Goal: Information Seeking & Learning: Learn about a topic

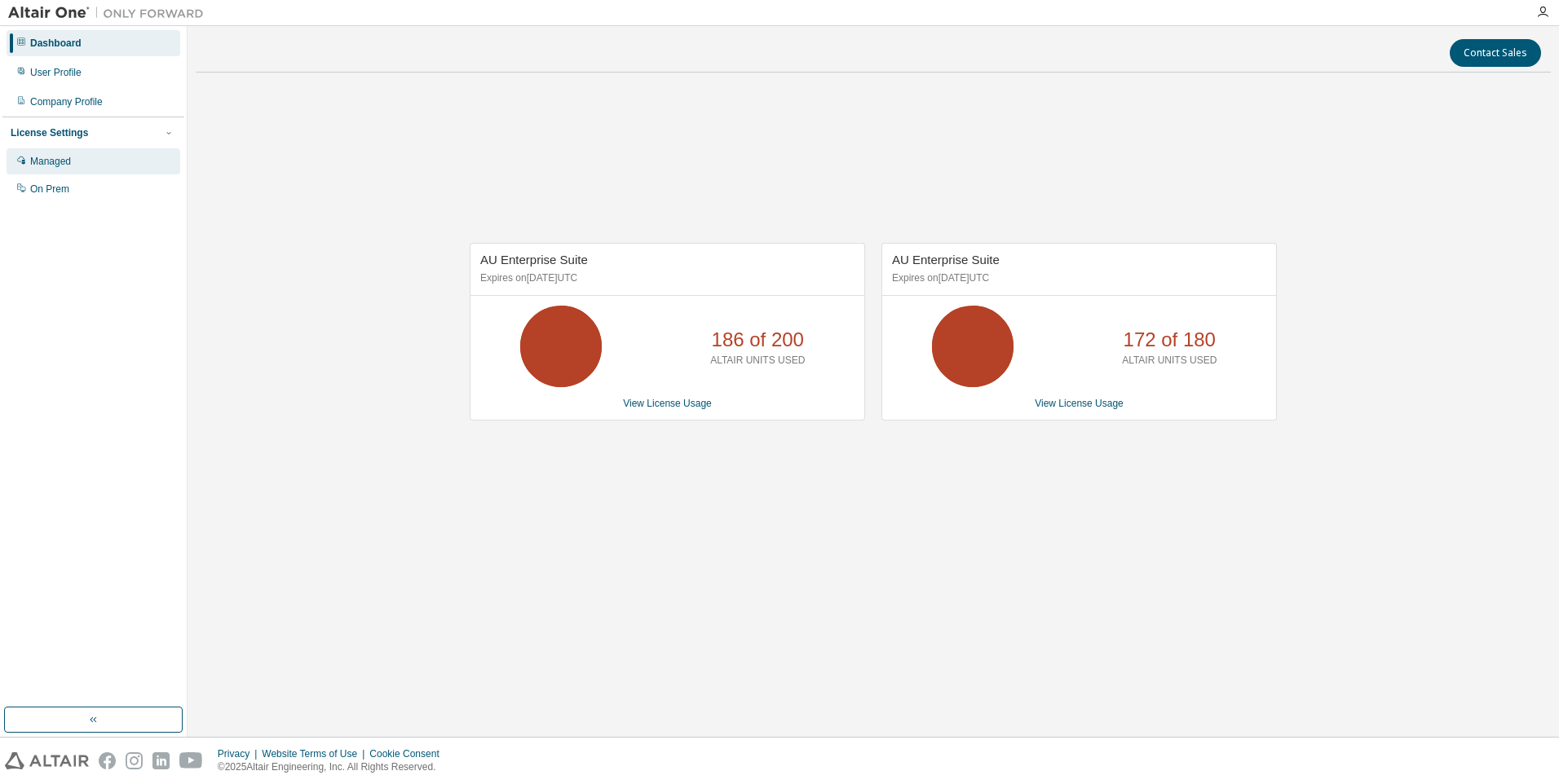
click at [63, 154] on div "Managed" at bounding box center [94, 161] width 173 height 26
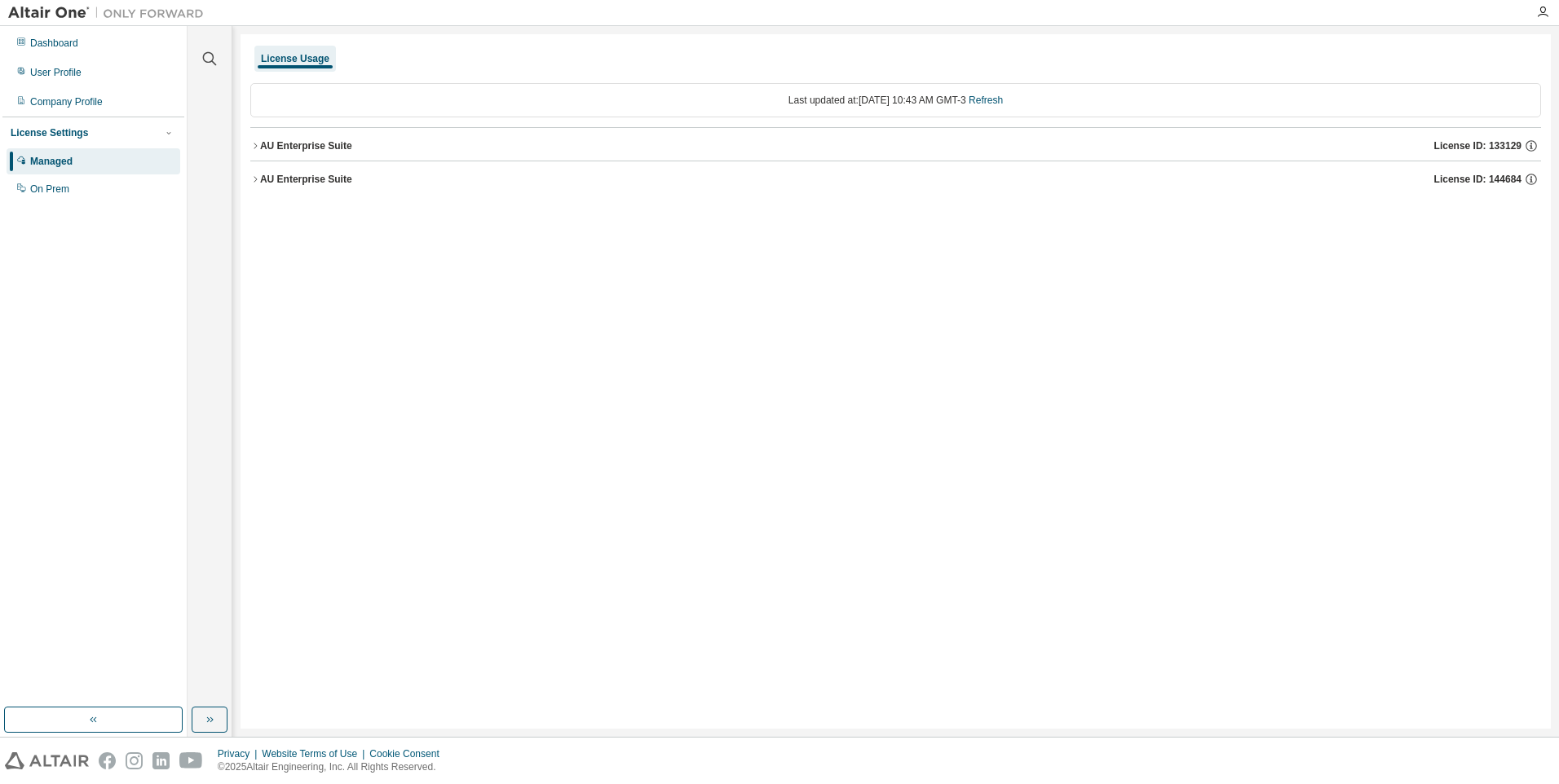
click at [248, 173] on div "License Usage Last updated at: [DATE] 10:43 AM GMT-3 Refresh AU Enterprise Suit…" at bounding box center [895, 381] width 1311 height 694
click at [250, 175] on icon "button" at bounding box center [255, 179] width 10 height 10
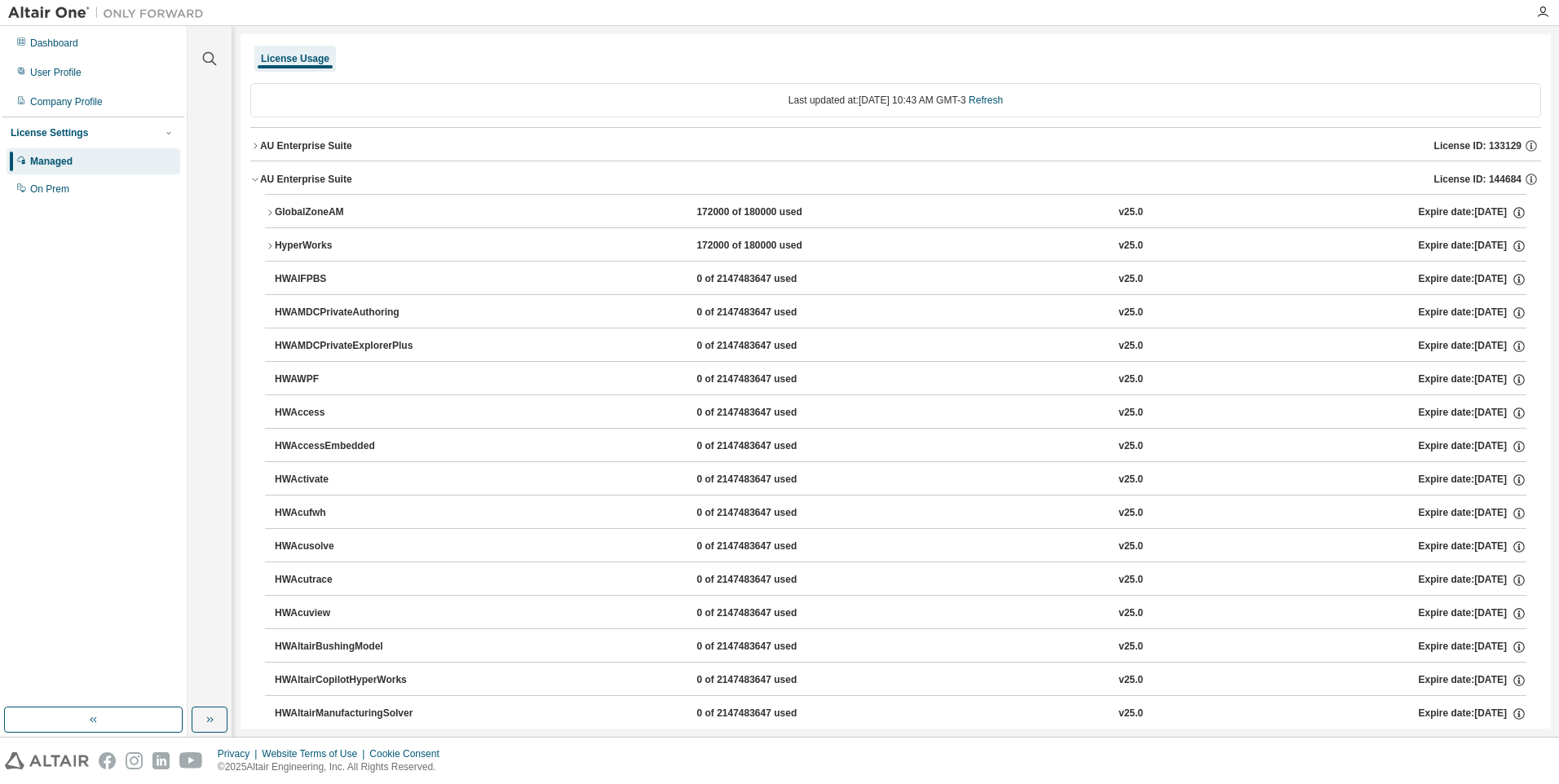
click at [257, 141] on icon "button" at bounding box center [255, 146] width 10 height 10
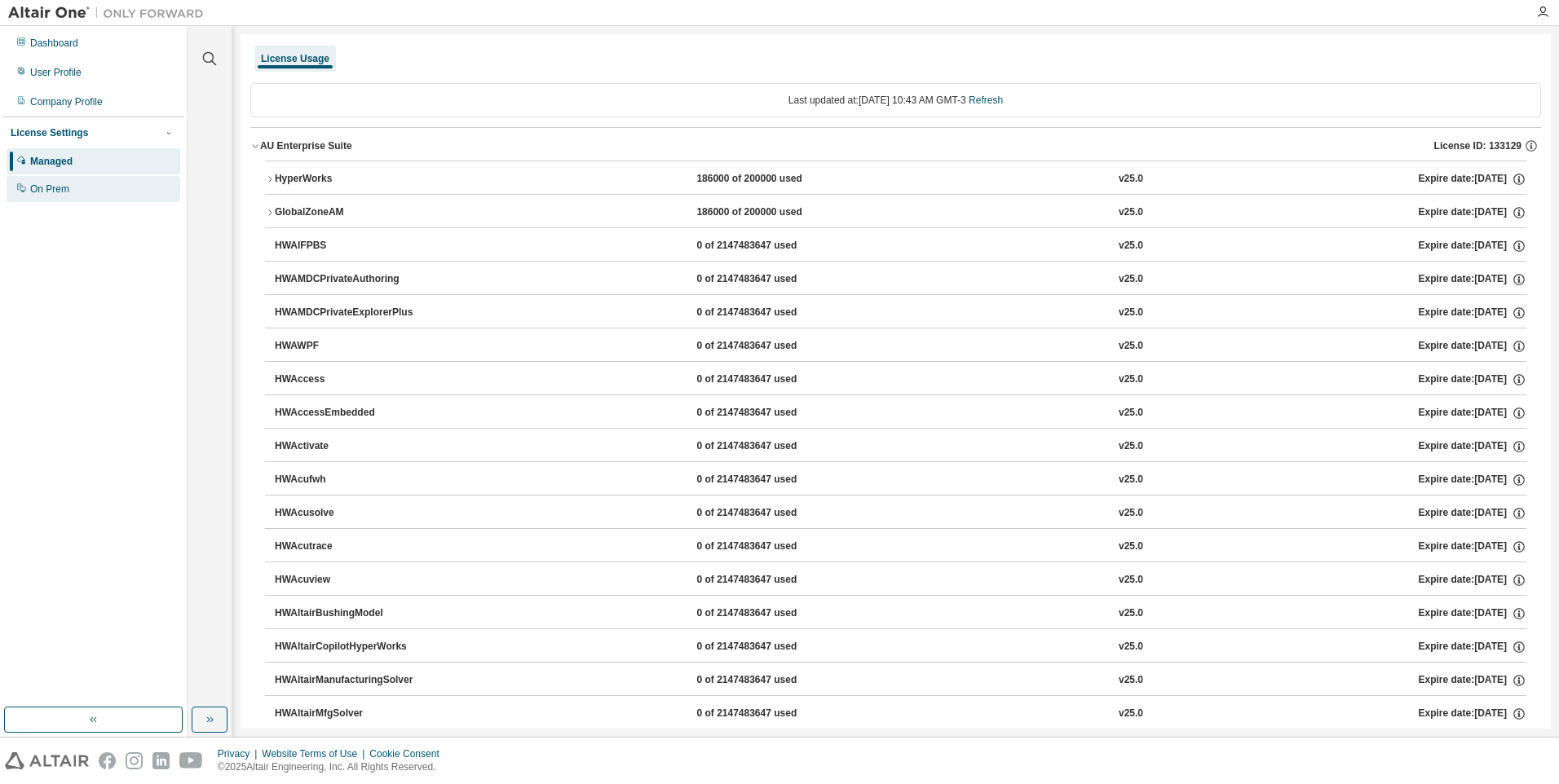
click at [64, 190] on div "On Prem" at bounding box center [50, 188] width 39 height 13
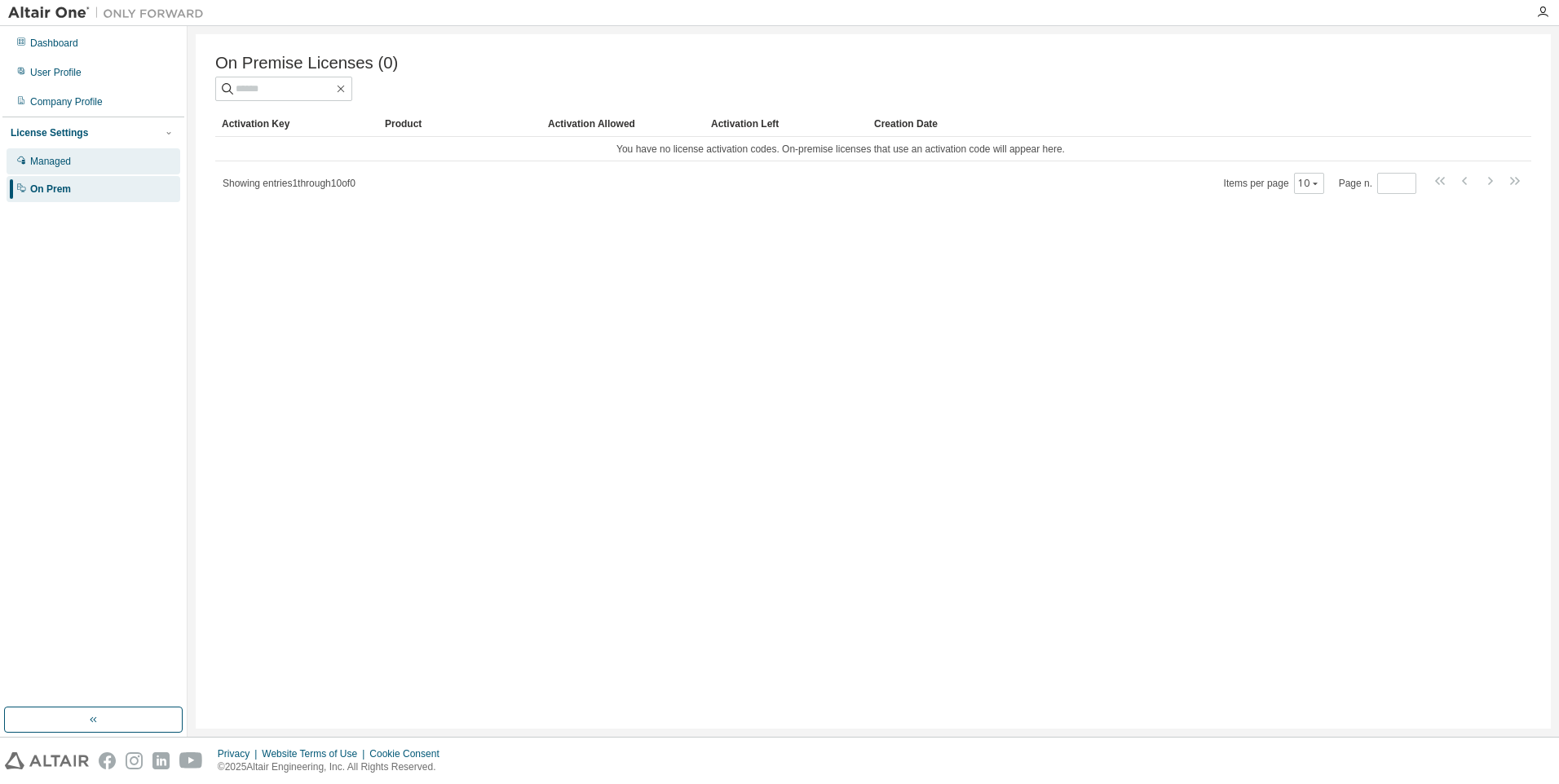
click at [64, 161] on div "Managed" at bounding box center [51, 161] width 41 height 13
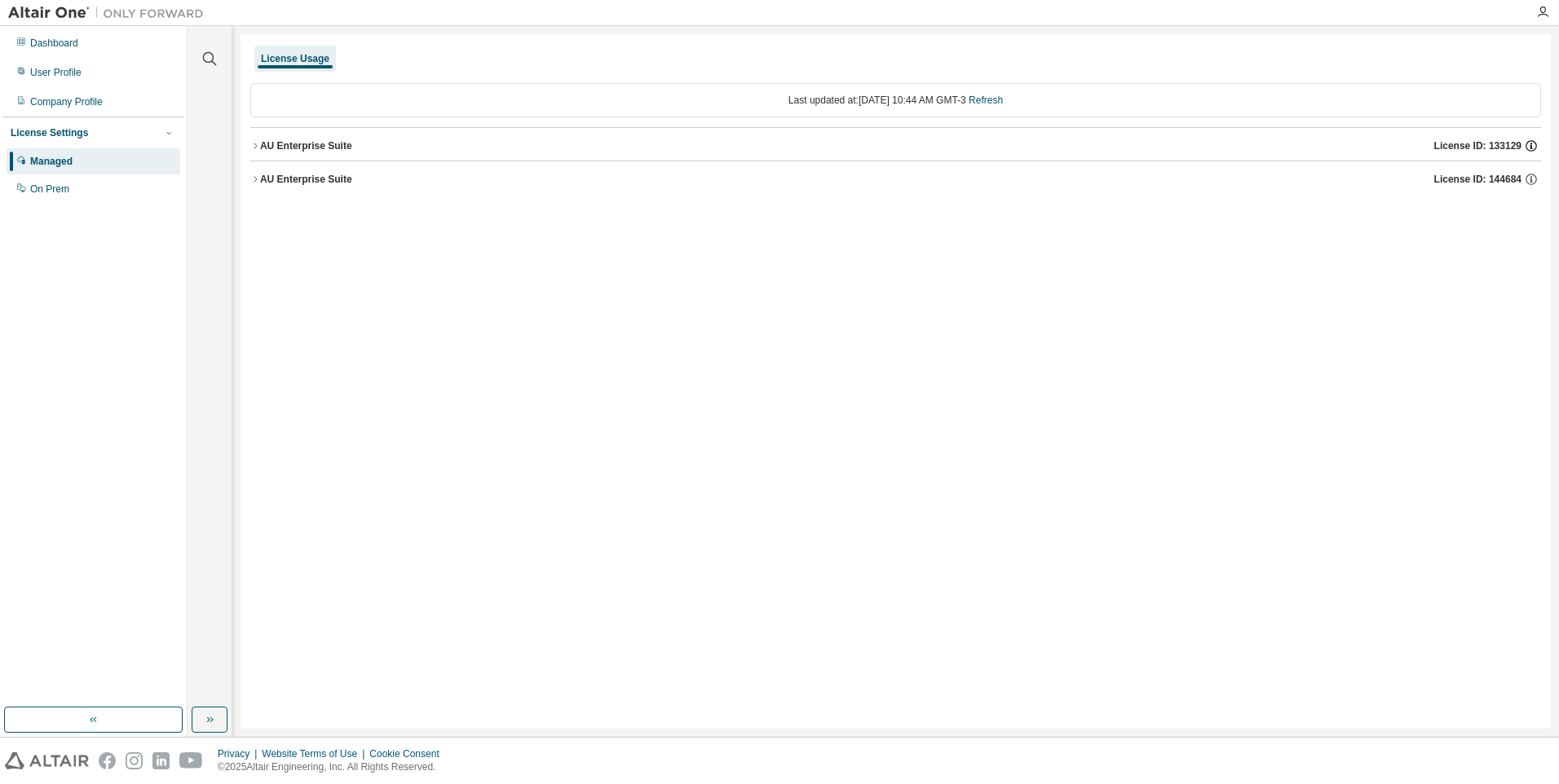
click at [1529, 144] on icon "button" at bounding box center [1531, 145] width 15 height 15
click at [937, 381] on div "License Usage Last updated at: [DATE] 10:44 AM GMT-3 Refresh AU Enterprise Suit…" at bounding box center [895, 381] width 1311 height 694
click at [254, 141] on icon "button" at bounding box center [255, 146] width 10 height 10
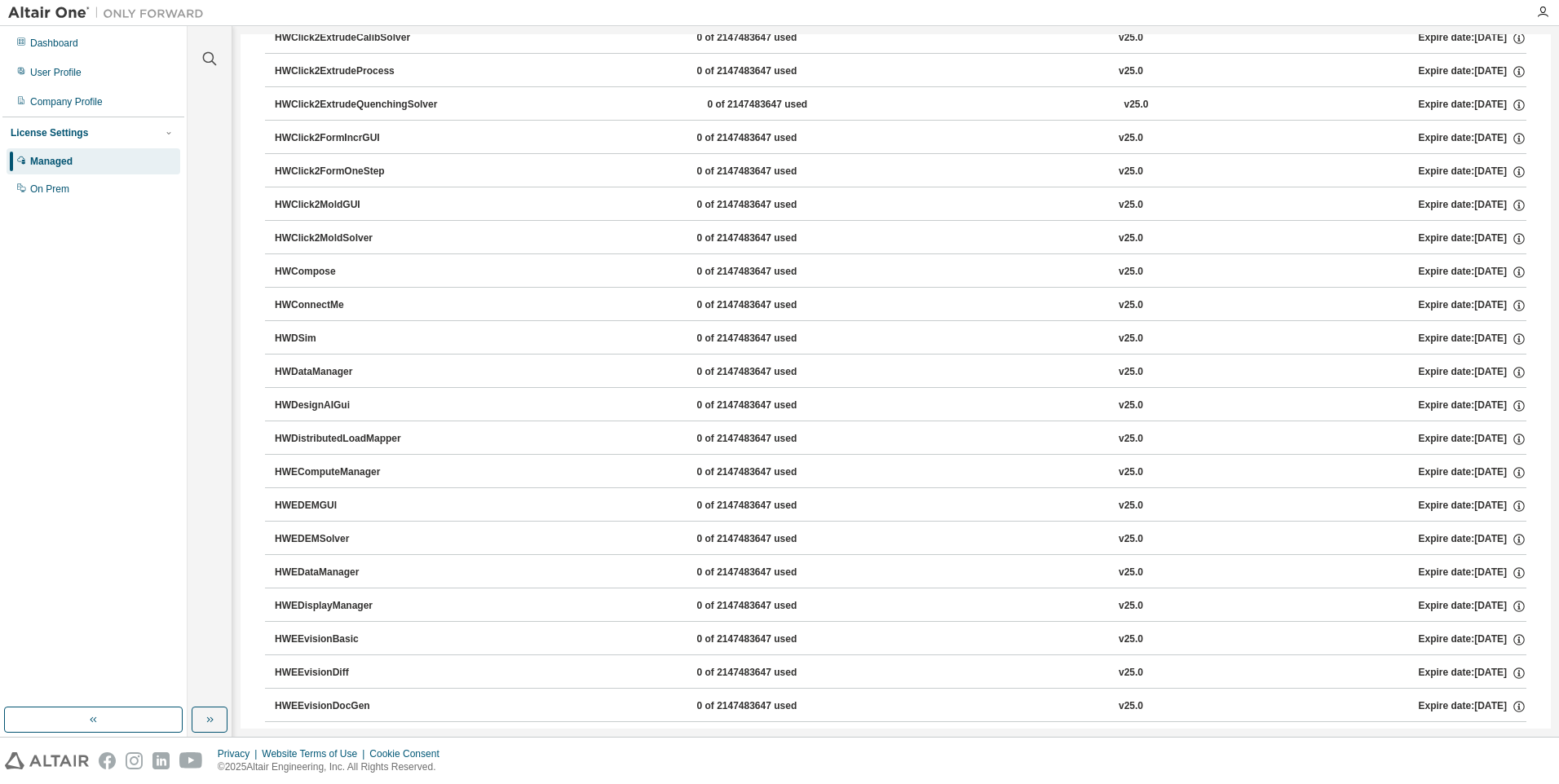
scroll to position [1141, 0]
click at [43, 158] on div "Managed" at bounding box center [52, 161] width 43 height 13
click at [212, 717] on icon "button" at bounding box center [209, 719] width 13 height 13
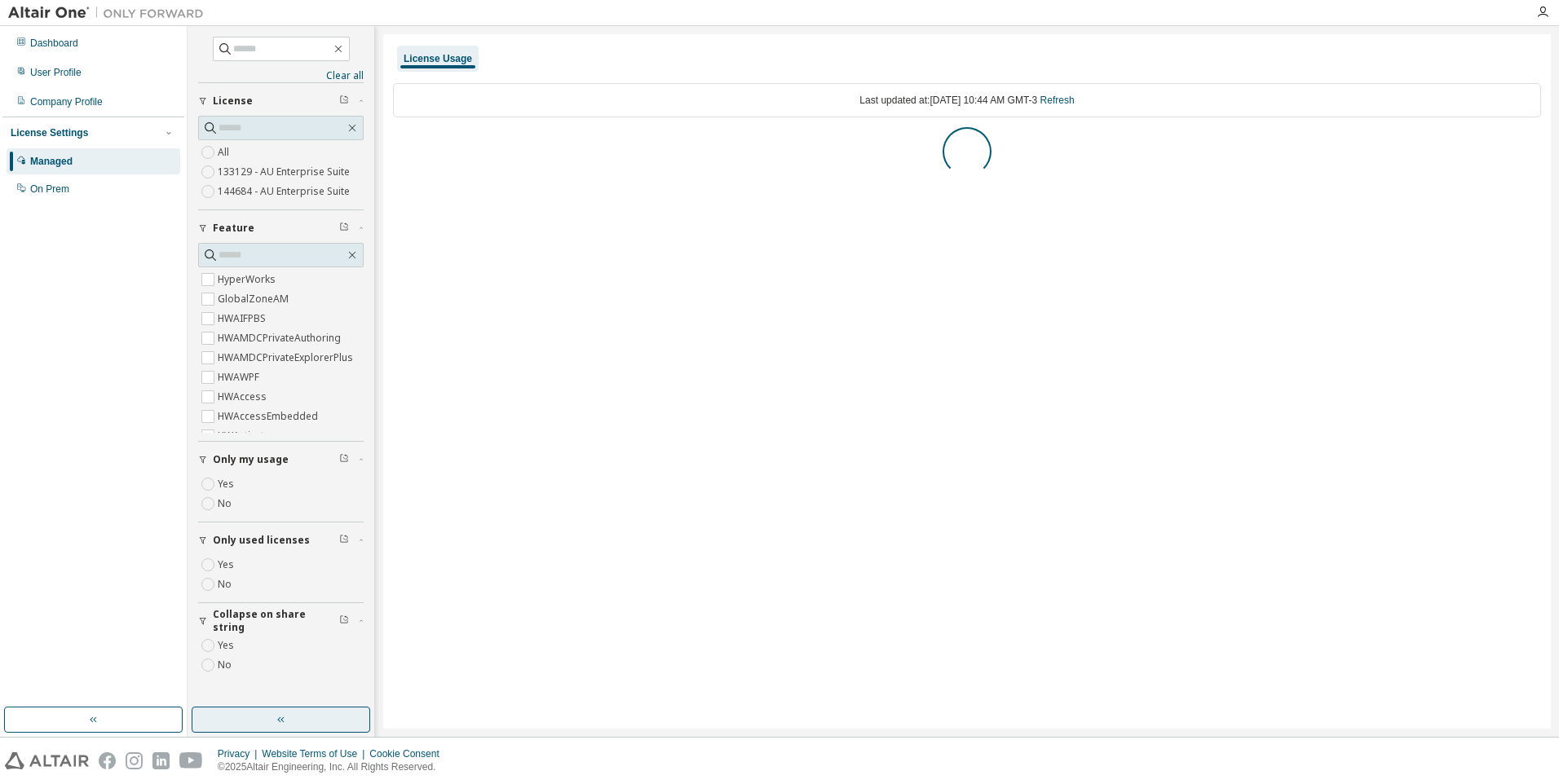
scroll to position [0, 0]
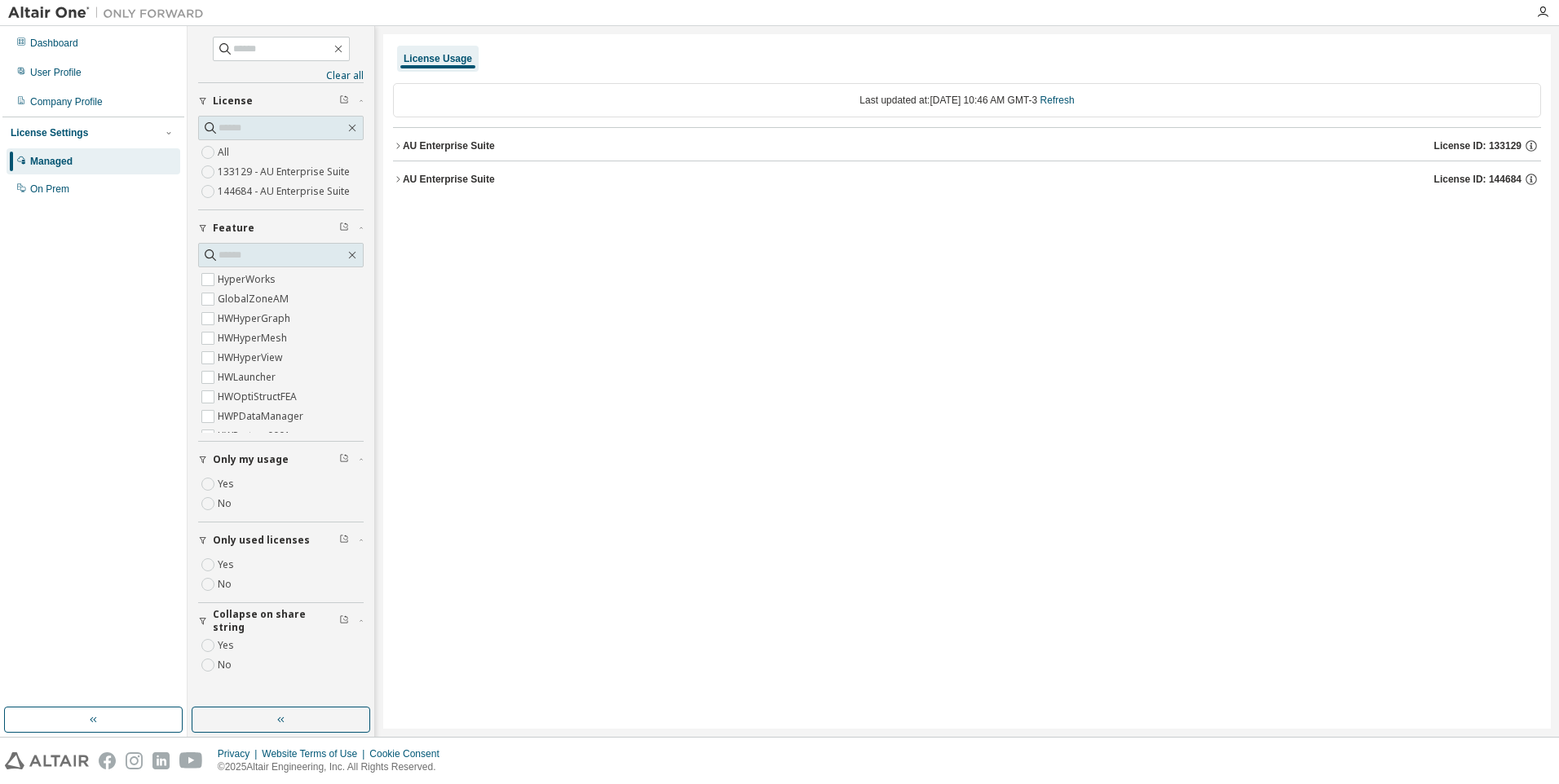
click at [403, 173] on div "AU Enterprise Suite" at bounding box center [448, 178] width 93 height 13
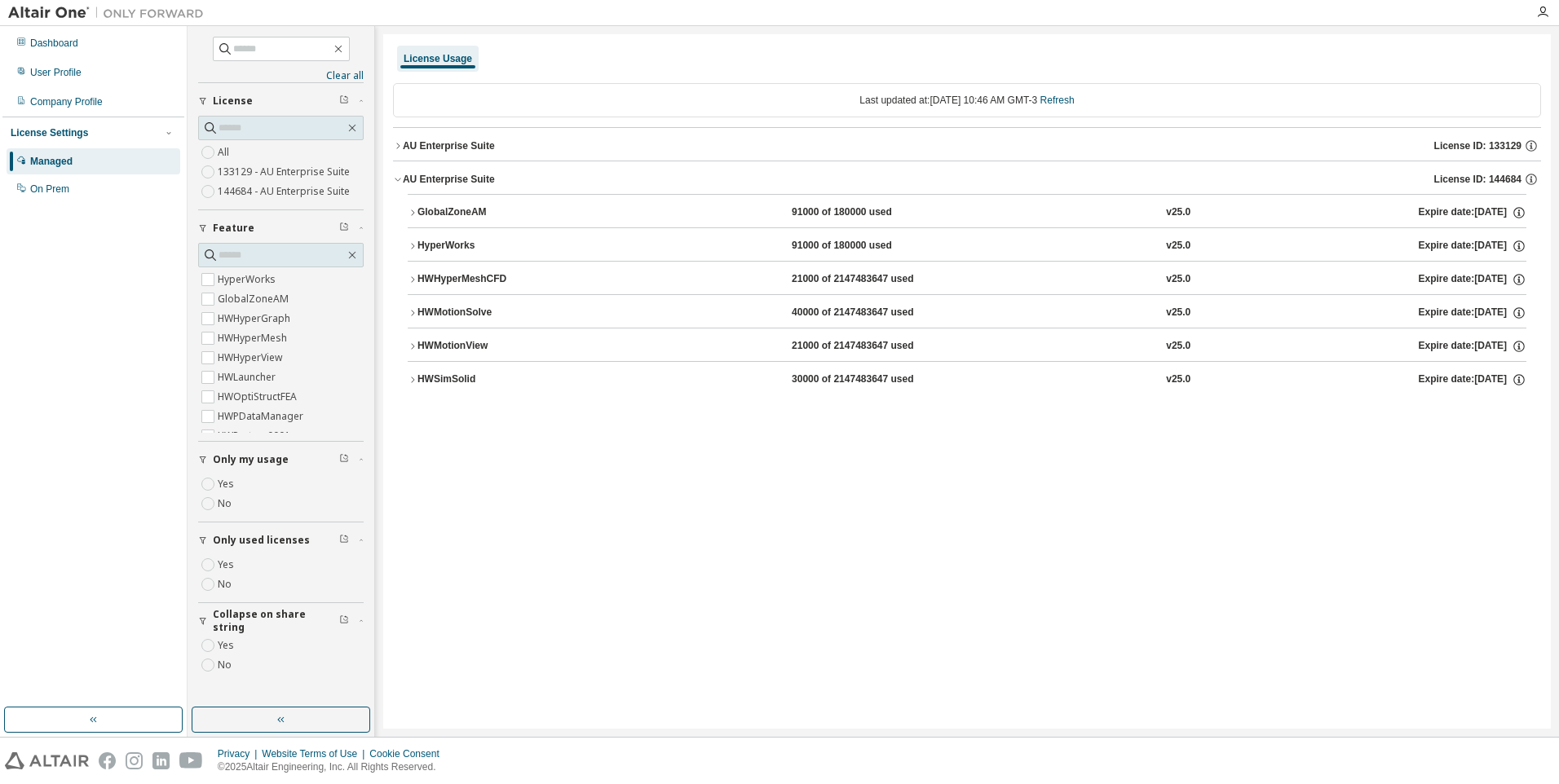
click at [415, 378] on icon "button" at bounding box center [412, 380] width 10 height 10
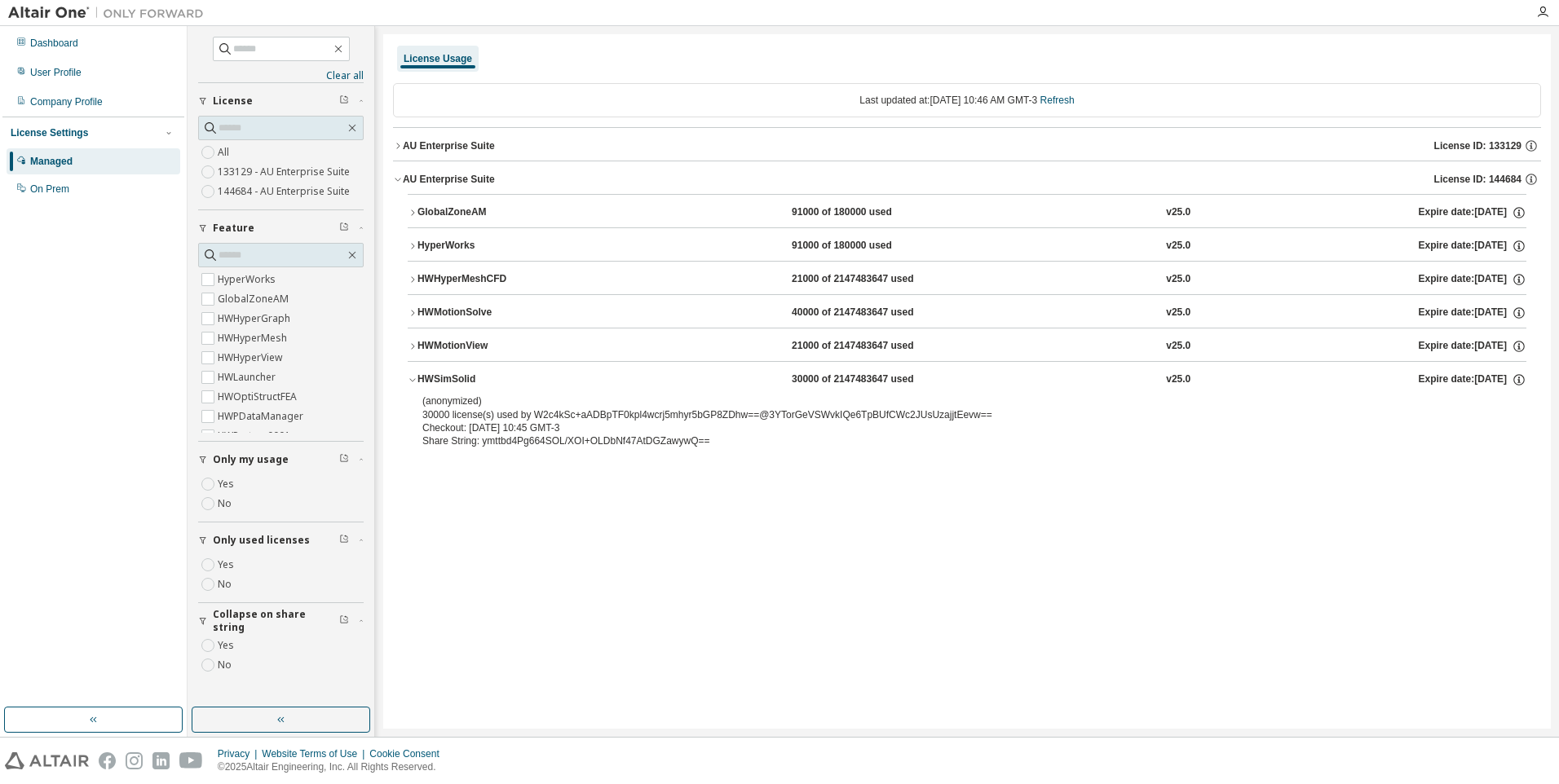
click at [413, 345] on icon "button" at bounding box center [412, 346] width 3 height 6
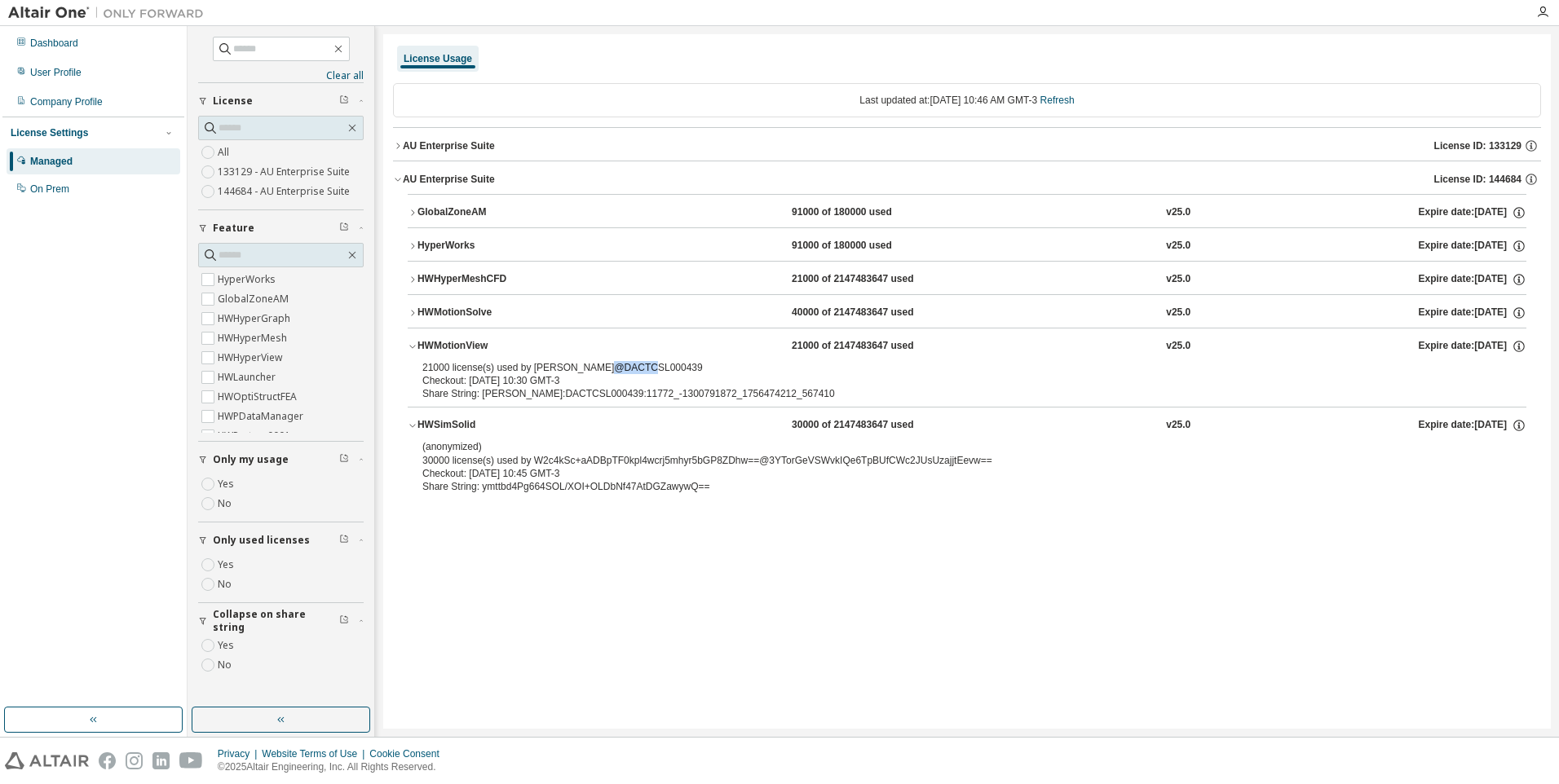
drag, startPoint x: 605, startPoint y: 368, endPoint x: 656, endPoint y: 367, distance: 51.0
click at [656, 367] on div "21000 license(s) used by [PERSON_NAME]@DACTCSL000439" at bounding box center [948, 367] width 1050 height 13
drag, startPoint x: 656, startPoint y: 367, endPoint x: 626, endPoint y: 366, distance: 30.0
click at [627, 366] on div "21000 license(s) used by [PERSON_NAME]@DACTCSL000439" at bounding box center [948, 367] width 1050 height 13
click at [618, 366] on div "21000 license(s) used by [PERSON_NAME]@DACTCSL000439" at bounding box center [948, 367] width 1050 height 13
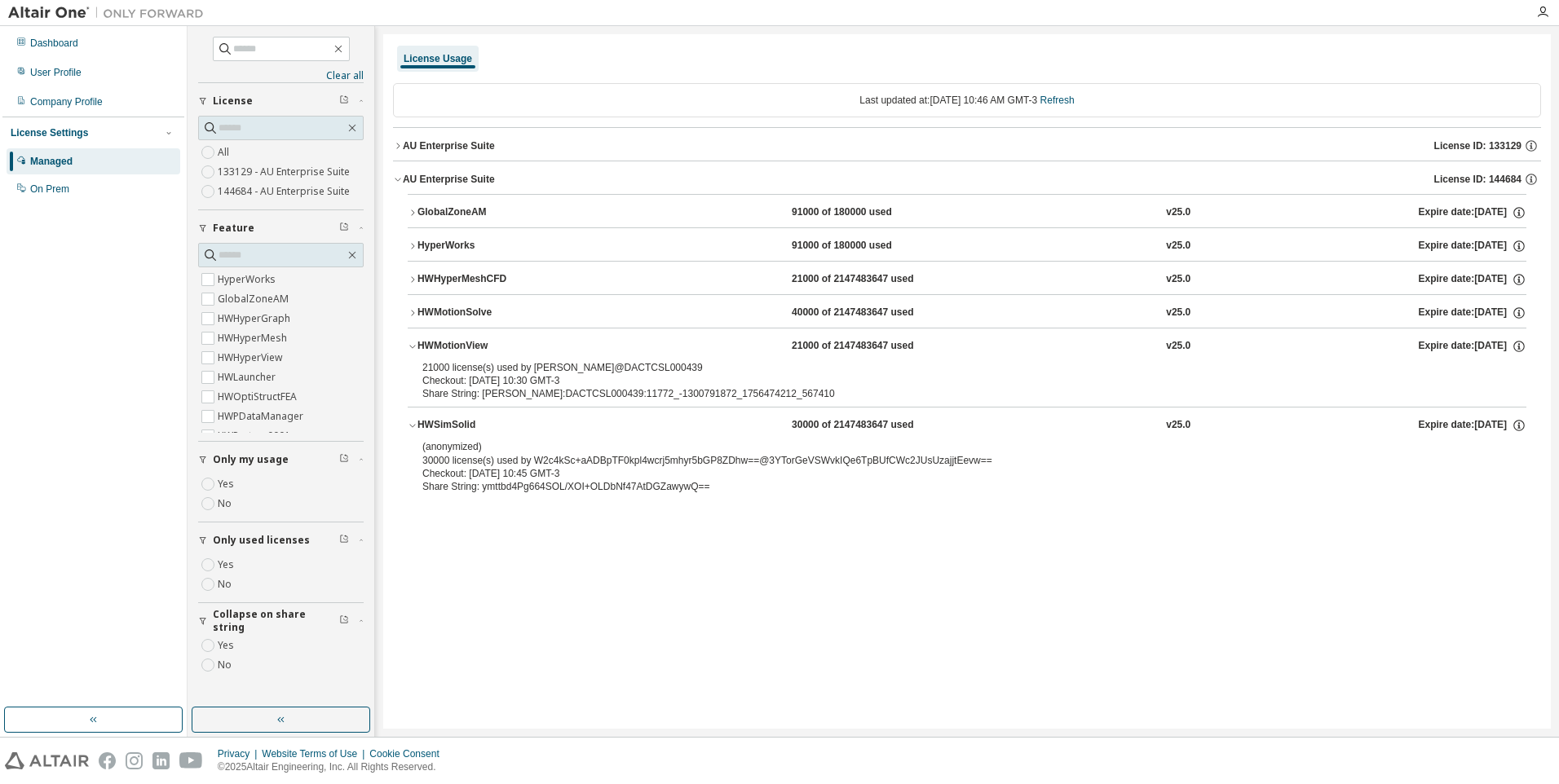
click at [407, 305] on button "HWMotionSolve 40000 of 2147483647 used v25.0 Expire date: [DATE]" at bounding box center [967, 313] width 1119 height 36
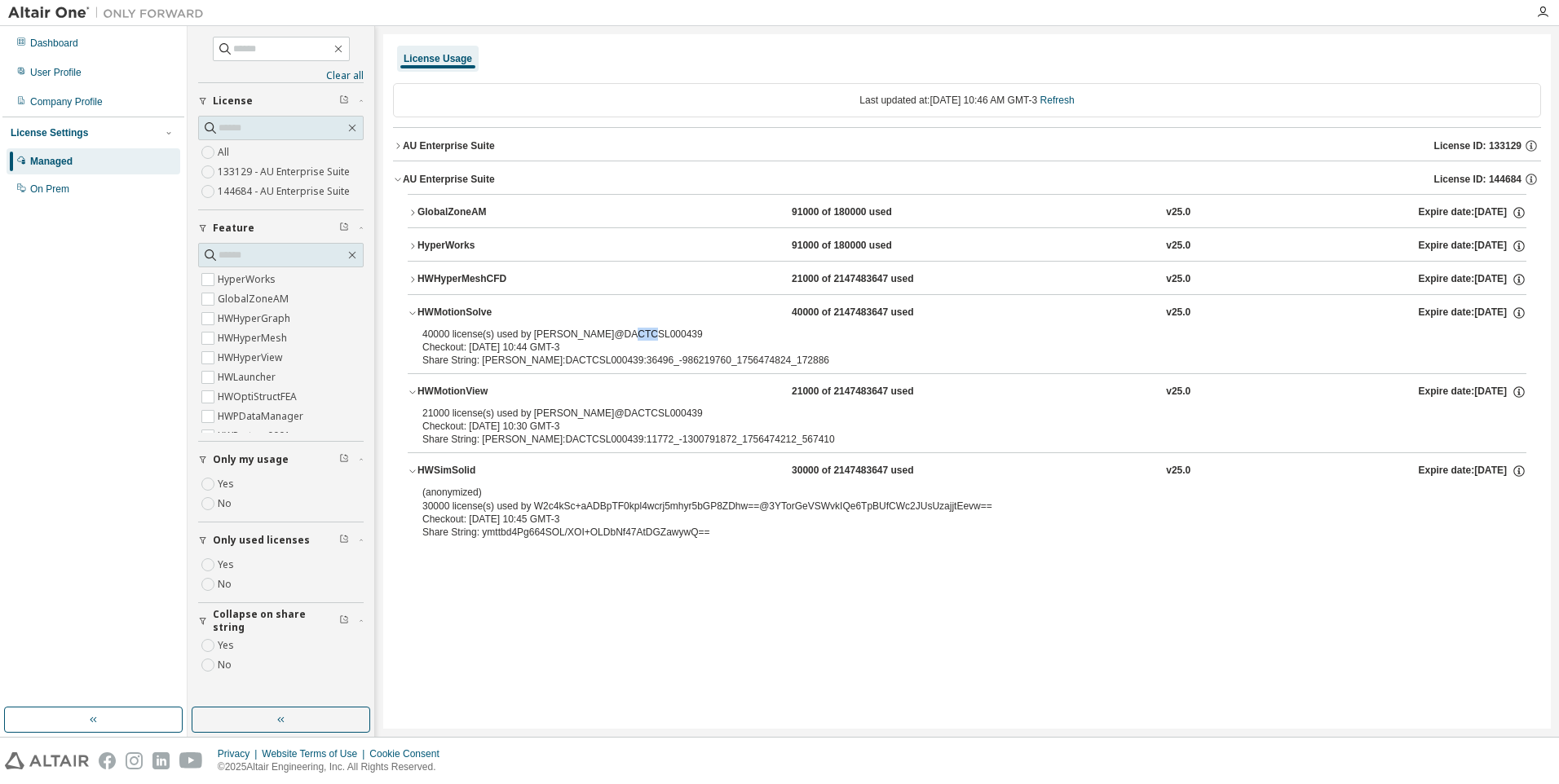
click at [637, 330] on div "40000 license(s) used by [PERSON_NAME]@DACTCSL000439" at bounding box center [948, 333] width 1050 height 13
click at [414, 278] on icon "button" at bounding box center [412, 280] width 10 height 10
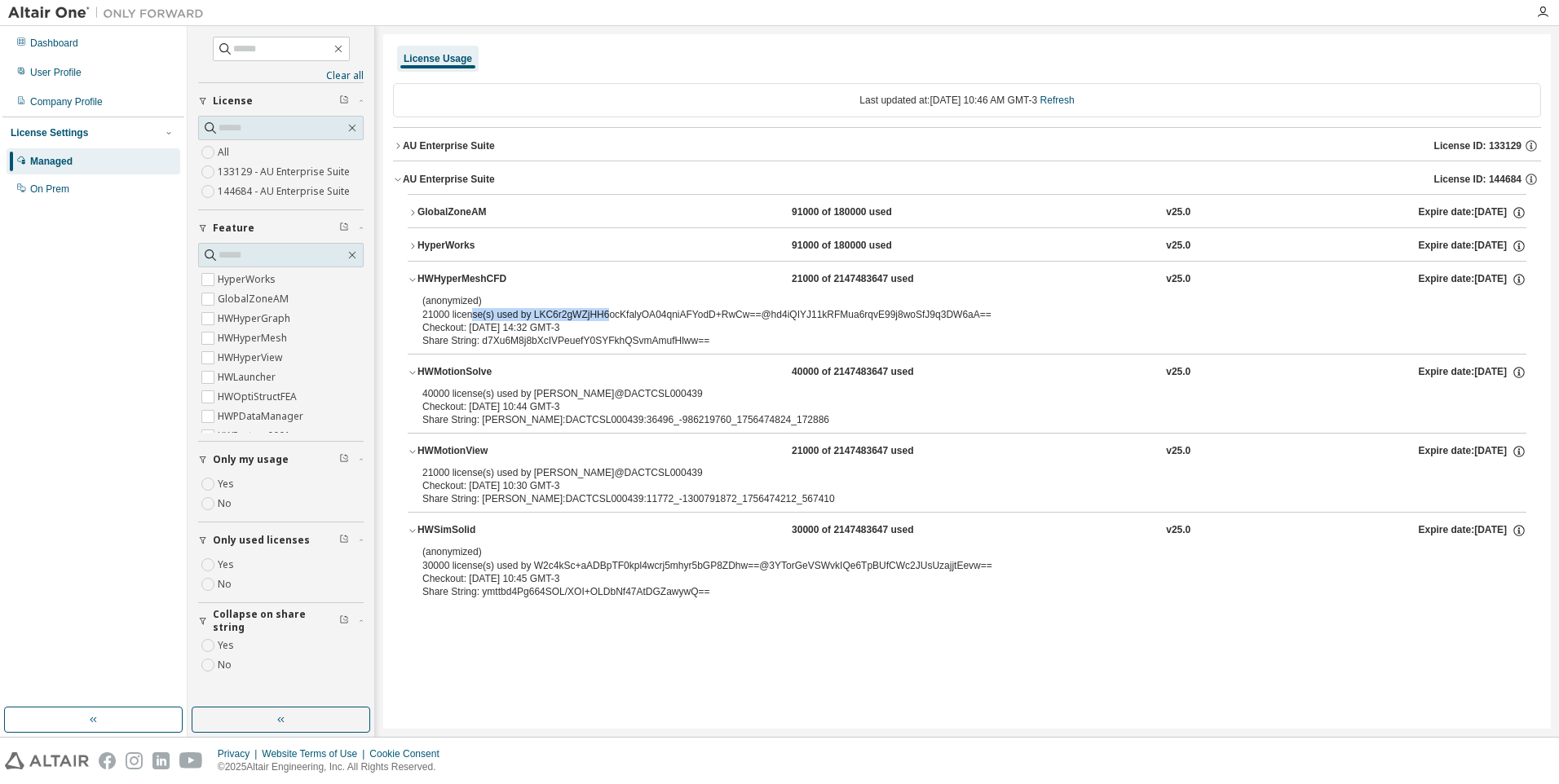
drag, startPoint x: 471, startPoint y: 315, endPoint x: 603, endPoint y: 313, distance: 132.0
click at [603, 313] on div "(anonymized) 21000 license(s) used by LKC6r2gWZjHH6ocKfalyOA04qniAFYodD+RwCw==@…" at bounding box center [948, 308] width 1050 height 27
drag, startPoint x: 603, startPoint y: 313, endPoint x: 659, endPoint y: 317, distance: 56.1
click at [661, 317] on div "(anonymized) 21000 license(s) used by LKC6r2gWZjHH6ocKfalyOA04qniAFYodD+RwCw==@…" at bounding box center [948, 308] width 1050 height 27
drag, startPoint x: 496, startPoint y: 309, endPoint x: 661, endPoint y: 305, distance: 165.0
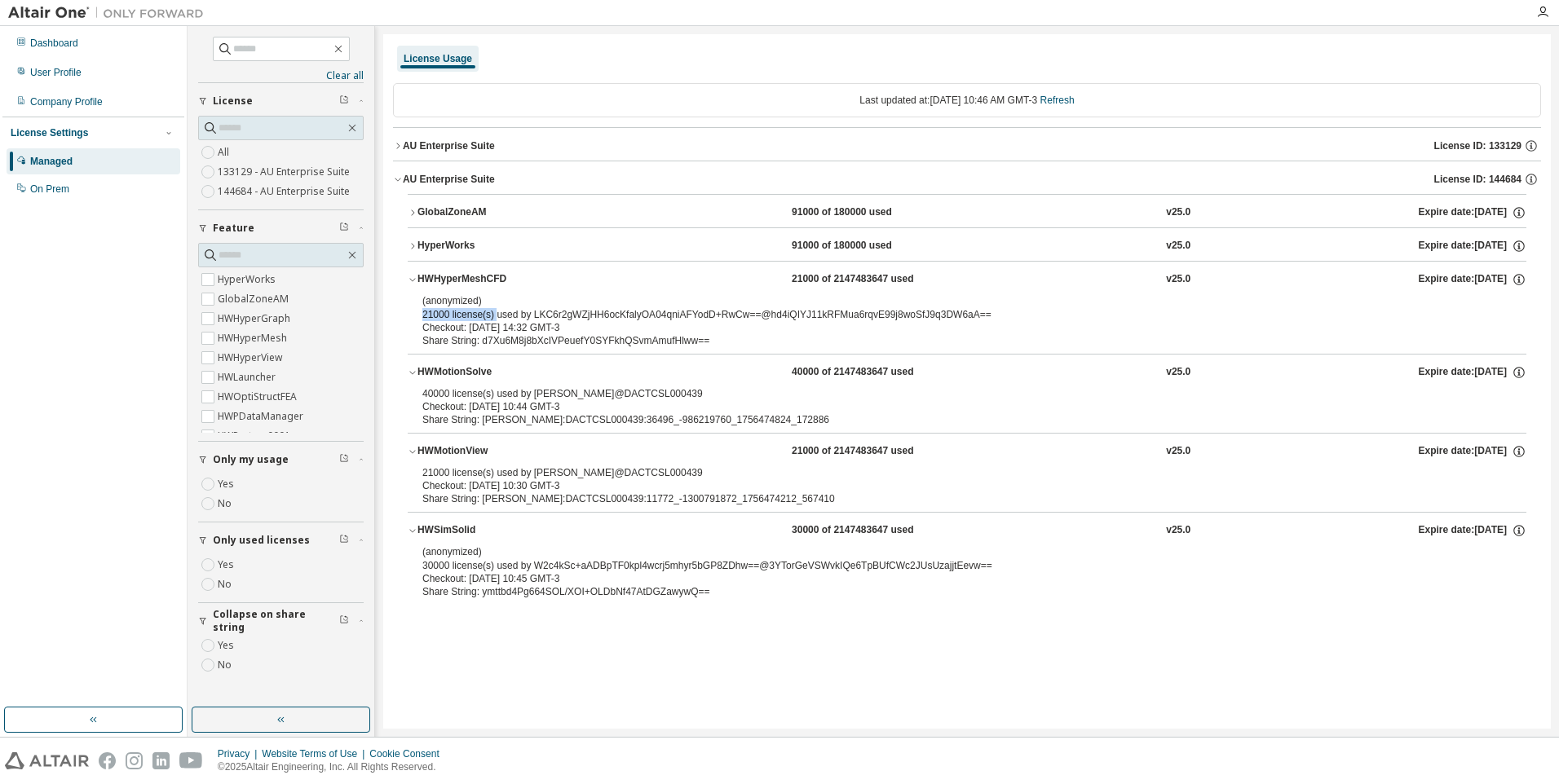
click at [661, 305] on div "(anonymized) 21000 license(s) used by LKC6r2gWZjHH6ocKfalyOA04qniAFYodD+RwCw==@…" at bounding box center [948, 308] width 1050 height 27
drag, startPoint x: 661, startPoint y: 305, endPoint x: 668, endPoint y: 309, distance: 8.1
click at [701, 303] on p "(anonymized)" at bounding box center [948, 301] width 1050 height 14
drag, startPoint x: 564, startPoint y: 316, endPoint x: 623, endPoint y: 315, distance: 59.0
click at [623, 315] on div "(anonymized) 21000 license(s) used by LKC6r2gWZjHH6ocKfalyOA04qniAFYodD+RwCw==@…" at bounding box center [948, 308] width 1050 height 27
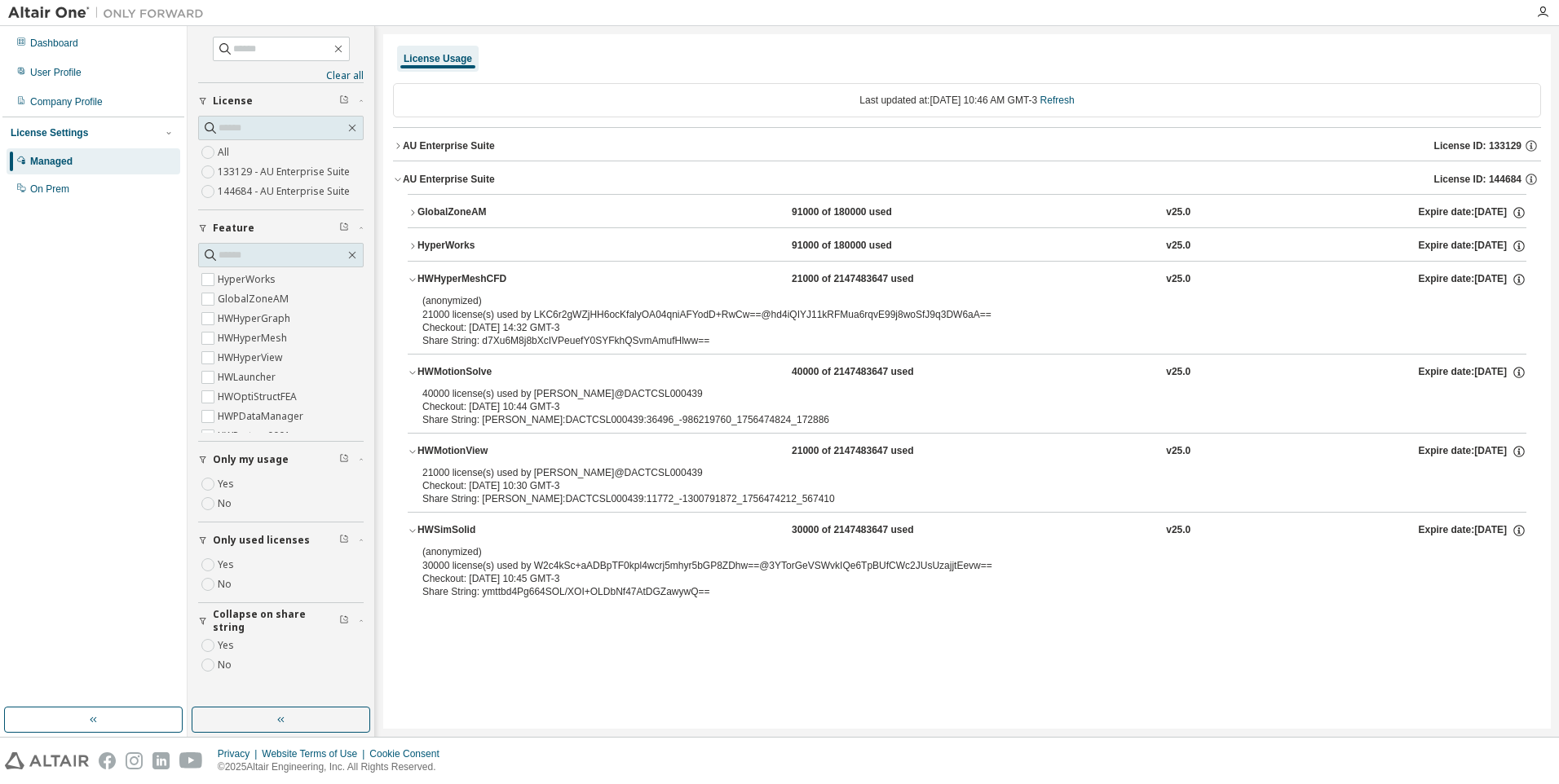
drag, startPoint x: 623, startPoint y: 315, endPoint x: 685, endPoint y: 313, distance: 62.0
click at [694, 313] on div "(anonymized) 21000 license(s) used by LKC6r2gWZjHH6ocKfalyOA04qniAFYodD+RwCw==@…" at bounding box center [948, 308] width 1050 height 27
drag, startPoint x: 407, startPoint y: 313, endPoint x: 780, endPoint y: 317, distance: 373.0
click at [780, 317] on div "GlobalZoneAM 91000 of 180000 used v25.0 Expire date: [DATE] HyperWorks 91000 of…" at bounding box center [967, 402] width 1148 height 418
click at [584, 317] on div "(anonymized) 21000 license(s) used by LKC6r2gWZjHH6ocKfalyOA04qniAFYodD+RwCw==@…" at bounding box center [948, 308] width 1050 height 27
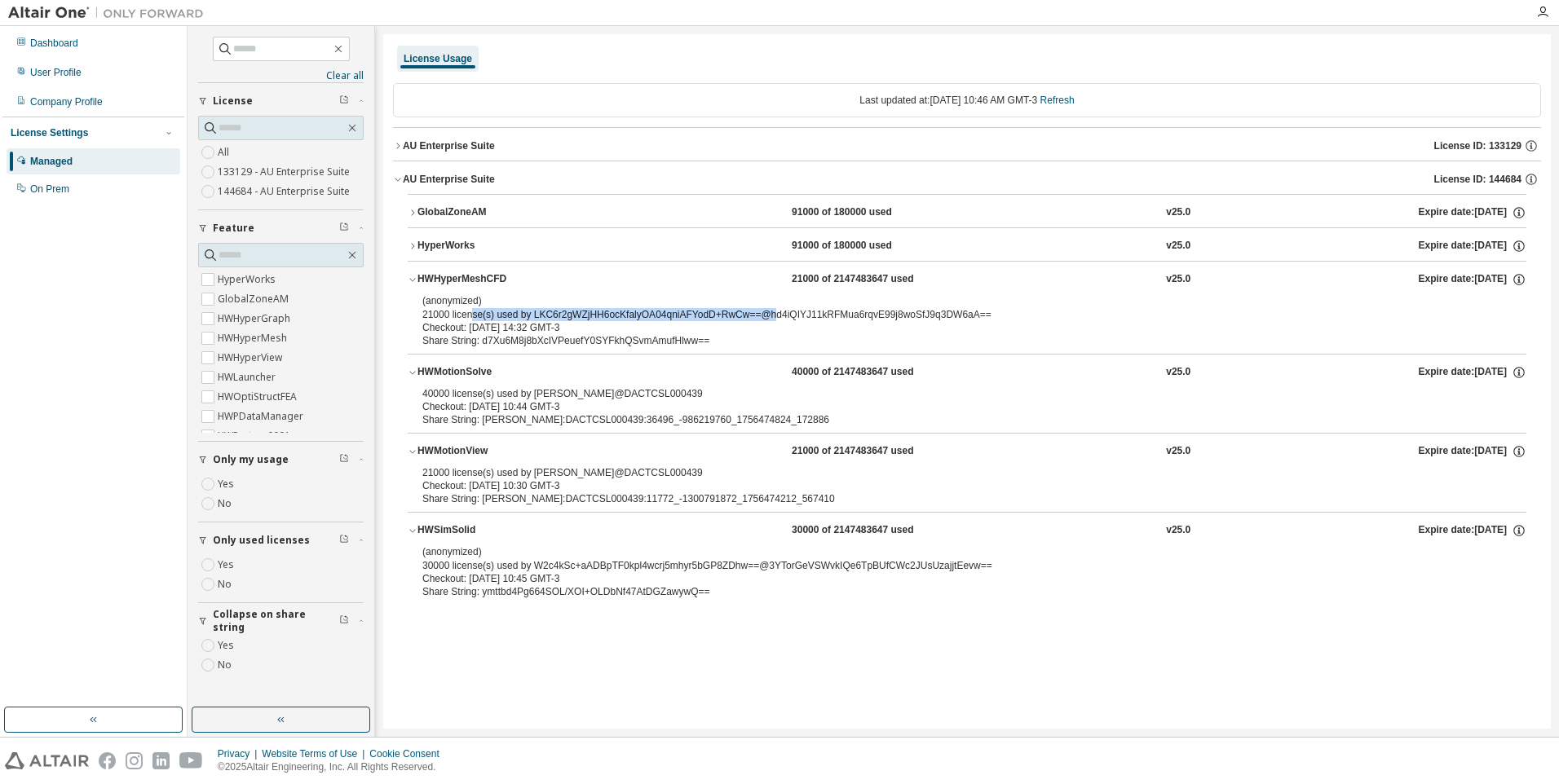
drag, startPoint x: 470, startPoint y: 313, endPoint x: 771, endPoint y: 321, distance: 301.1
click at [771, 321] on div "(anonymized) 21000 license(s) used by LKC6r2gWZjHH6ocKfalyOA04qniAFYodD+RwCw==@…" at bounding box center [948, 308] width 1050 height 27
drag, startPoint x: 771, startPoint y: 321, endPoint x: 714, endPoint y: 310, distance: 58.1
click at [805, 314] on div "(anonymized) 21000 license(s) used by LKC6r2gWZjHH6ocKfalyOA04qniAFYodD+RwCw==@…" at bounding box center [948, 308] width 1050 height 27
click at [415, 243] on icon "button" at bounding box center [412, 246] width 10 height 10
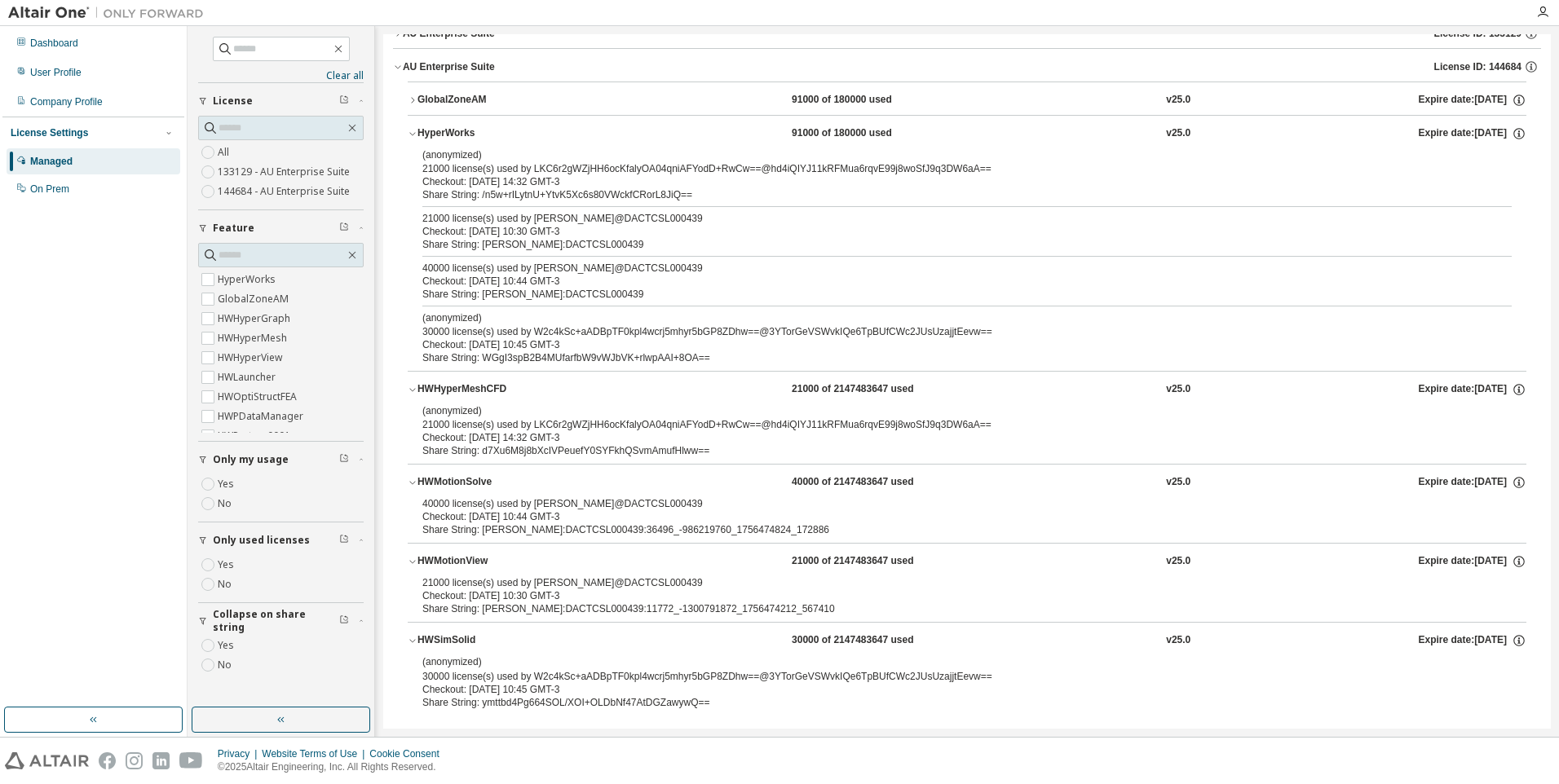
scroll to position [129, 0]
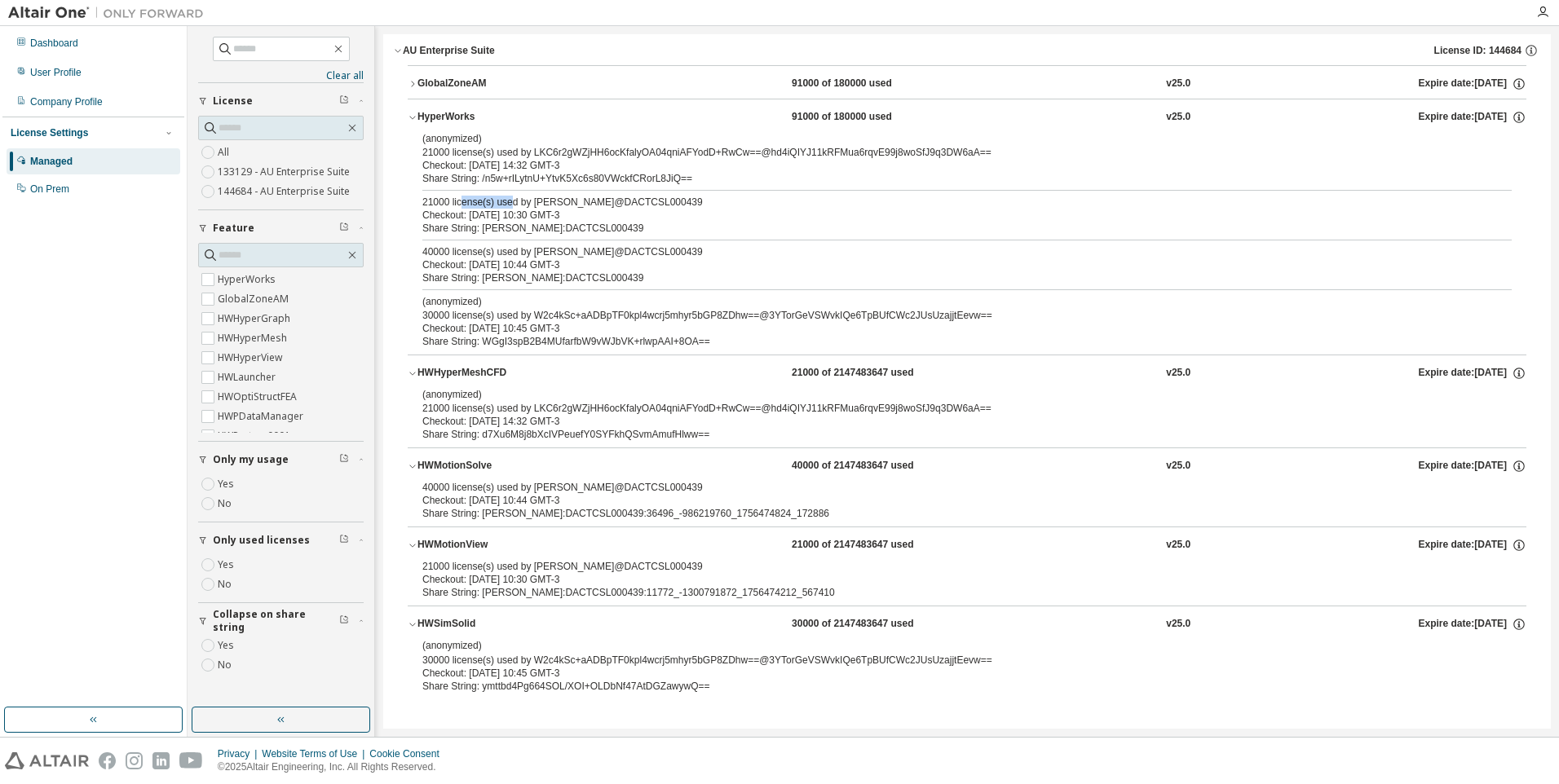
drag, startPoint x: 483, startPoint y: 202, endPoint x: 514, endPoint y: 203, distance: 31.0
click at [514, 203] on div "21000 license(s) used by [PERSON_NAME]@DACTCSL000439" at bounding box center [948, 202] width 1050 height 13
drag, startPoint x: 514, startPoint y: 203, endPoint x: 490, endPoint y: 221, distance: 30.0
click at [490, 221] on div "21000 license(s) used by [PERSON_NAME]@DACTCSL000439 Checkout: [DATE] 10:30 GMT…" at bounding box center [948, 215] width 1050 height 39
drag, startPoint x: 490, startPoint y: 221, endPoint x: 593, endPoint y: 252, distance: 107.6
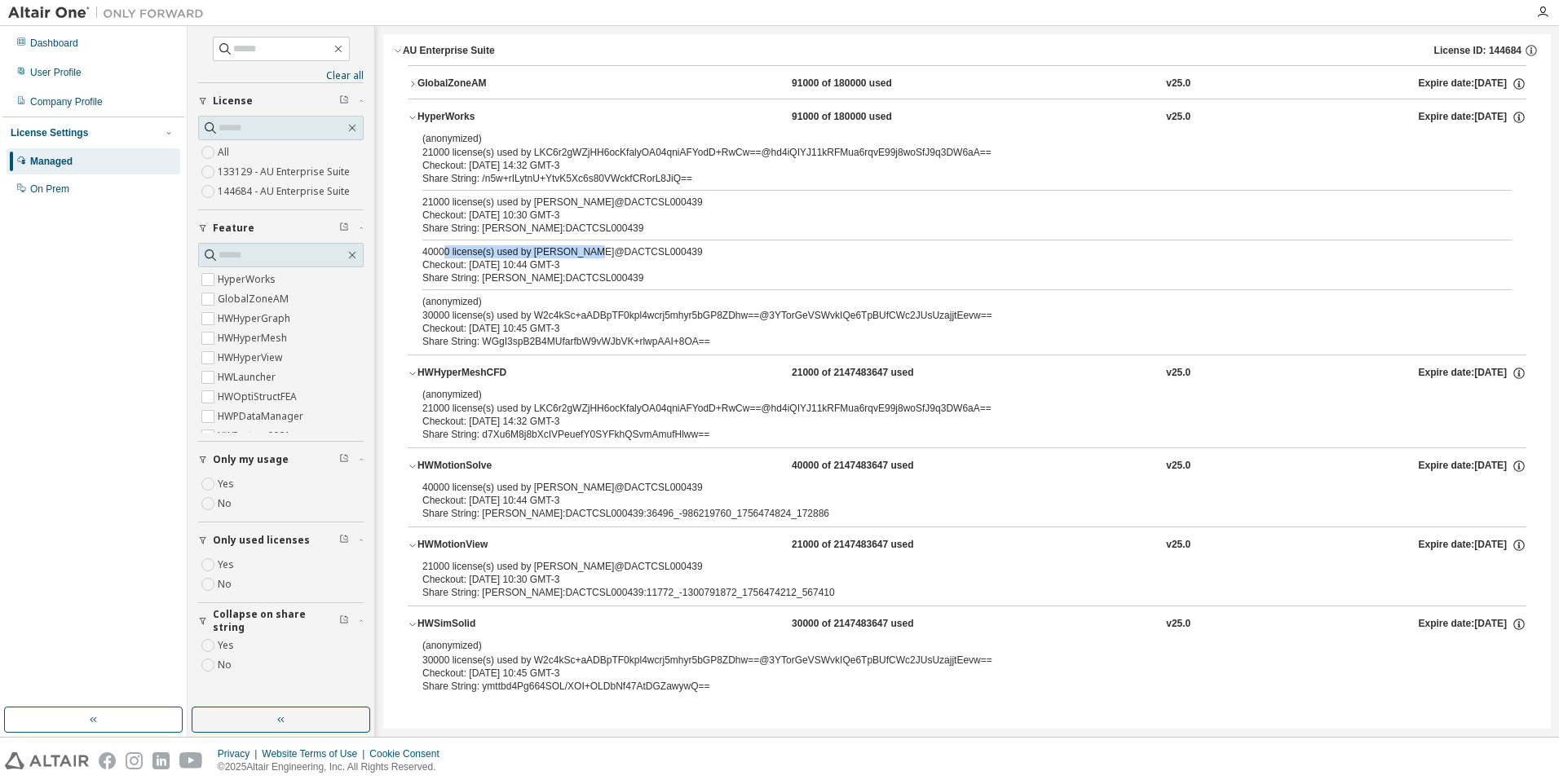
click at [593, 252] on div "40000 license(s) used by [PERSON_NAME]@DACTCSL000439" at bounding box center [948, 251] width 1050 height 13
click at [475, 273] on div "Share String: [PERSON_NAME]:DACTCSL000439" at bounding box center [948, 278] width 1050 height 13
drag, startPoint x: 438, startPoint y: 273, endPoint x: 528, endPoint y: 280, distance: 90.3
click at [528, 280] on div "Share String: [PERSON_NAME]:DACTCSL000439" at bounding box center [948, 278] width 1050 height 13
drag, startPoint x: 528, startPoint y: 280, endPoint x: 498, endPoint y: 261, distance: 35.5
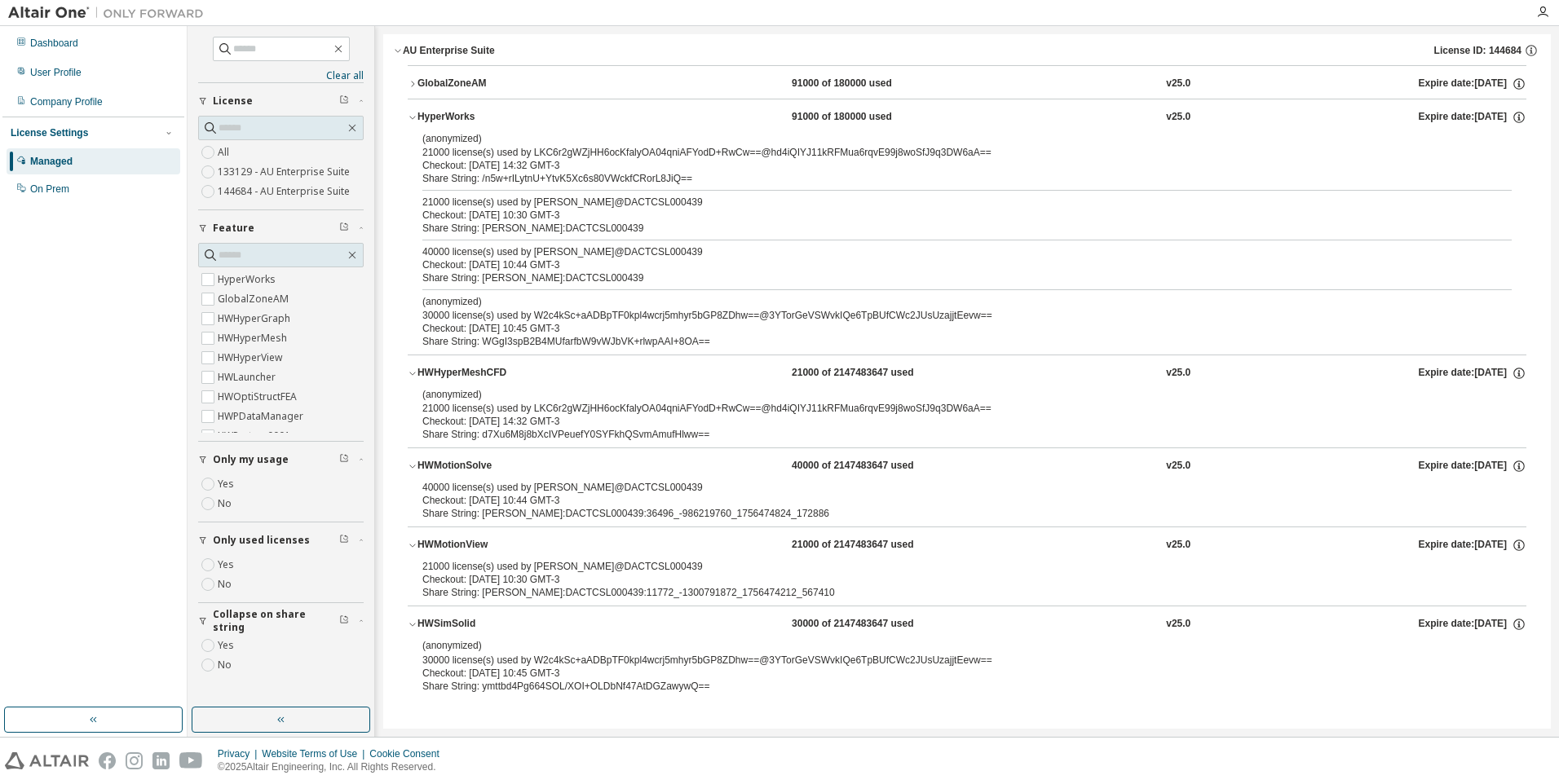
click at [498, 261] on div "Checkout: [DATE] 10:44 GMT-3" at bounding box center [948, 264] width 1050 height 13
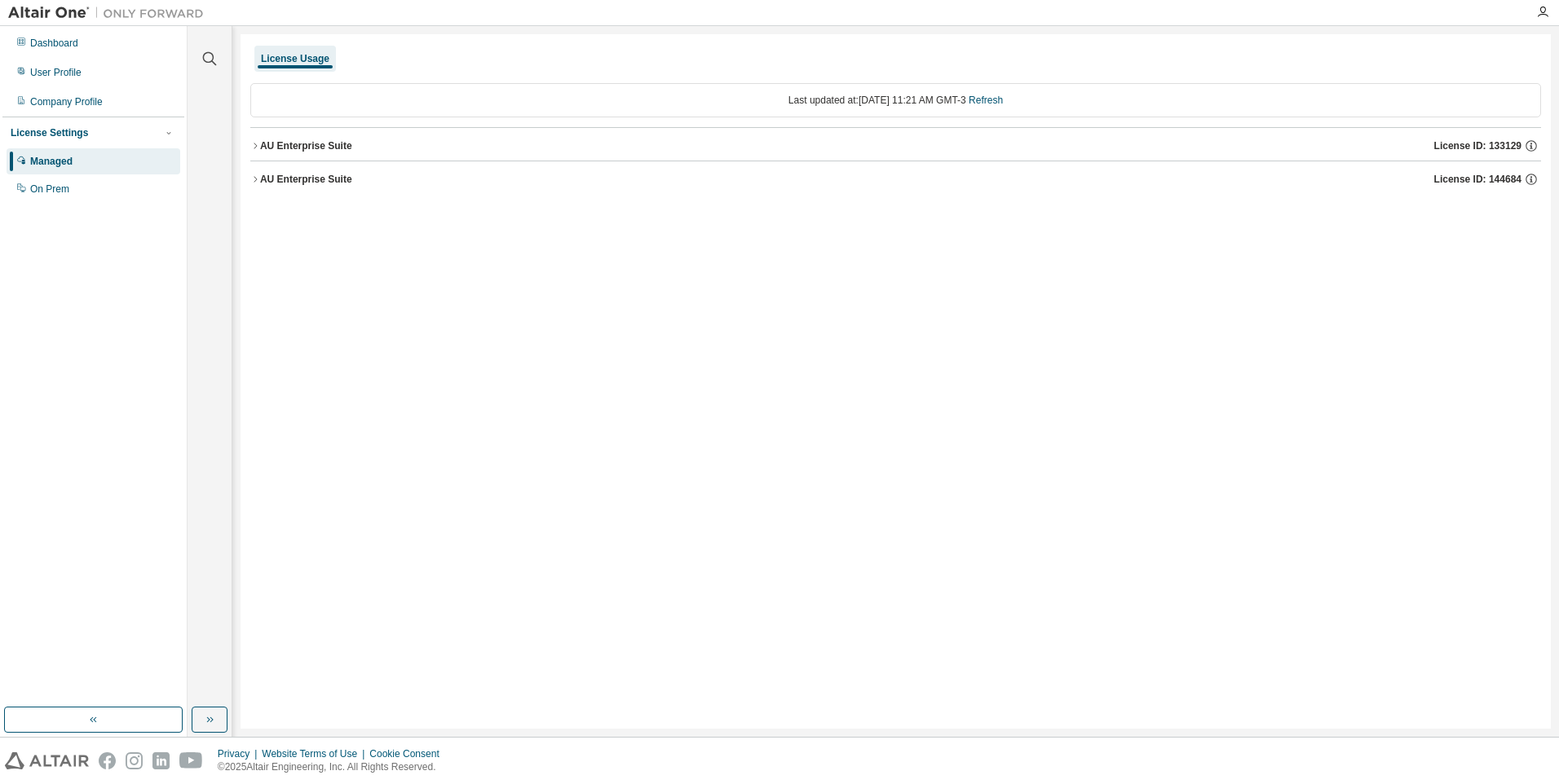
drag, startPoint x: 1238, startPoint y: 357, endPoint x: 852, endPoint y: 213, distance: 412.0
click at [1238, 357] on div "License Usage Last updated at: Fri 2025-08-29 11:21 AM GMT-3 Refresh AU Enterpr…" at bounding box center [895, 381] width 1311 height 694
click at [258, 183] on icon "button" at bounding box center [255, 179] width 10 height 10
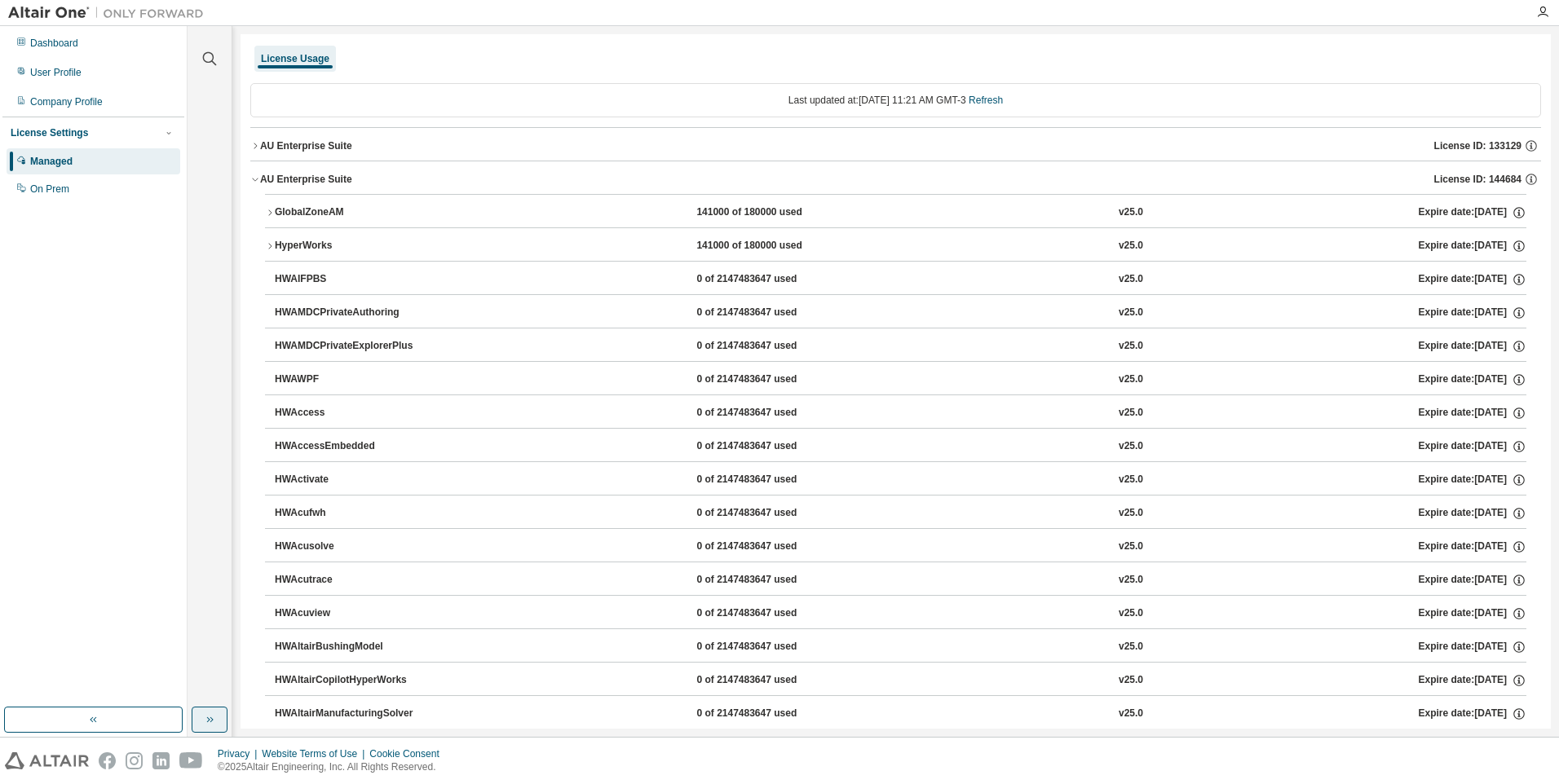
click at [209, 721] on icon "button" at bounding box center [209, 721] width 3 height 6
